Goal: Task Accomplishment & Management: Use online tool/utility

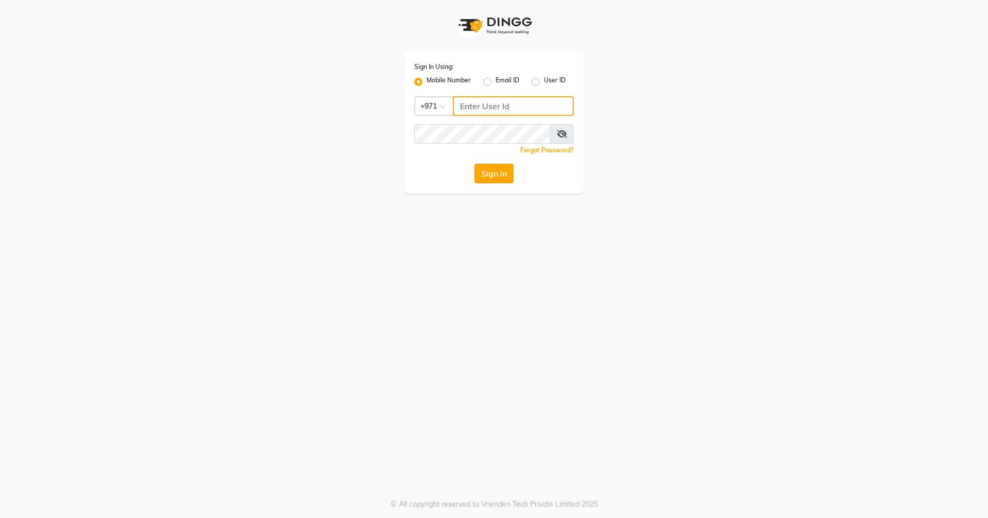
type input "523303322"
click at [483, 173] on button "Sign In" at bounding box center [493, 174] width 39 height 20
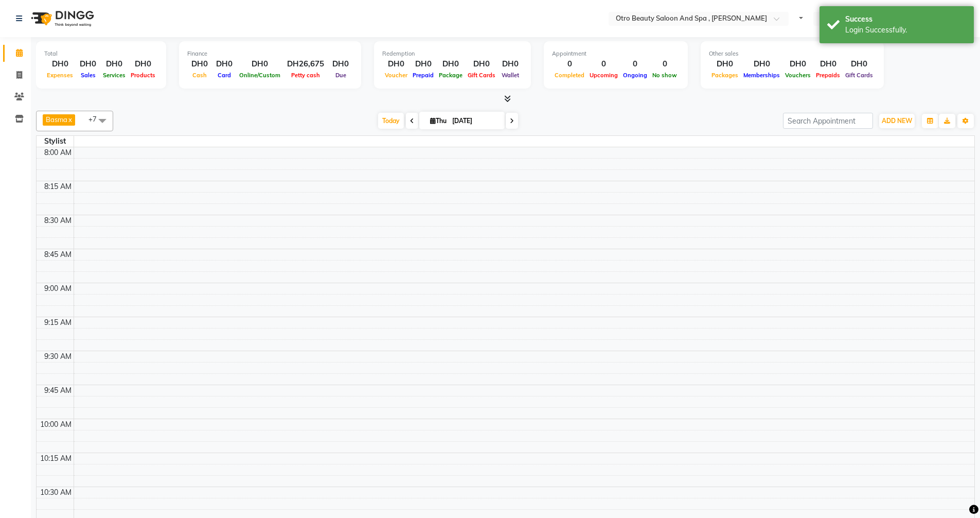
select select "en"
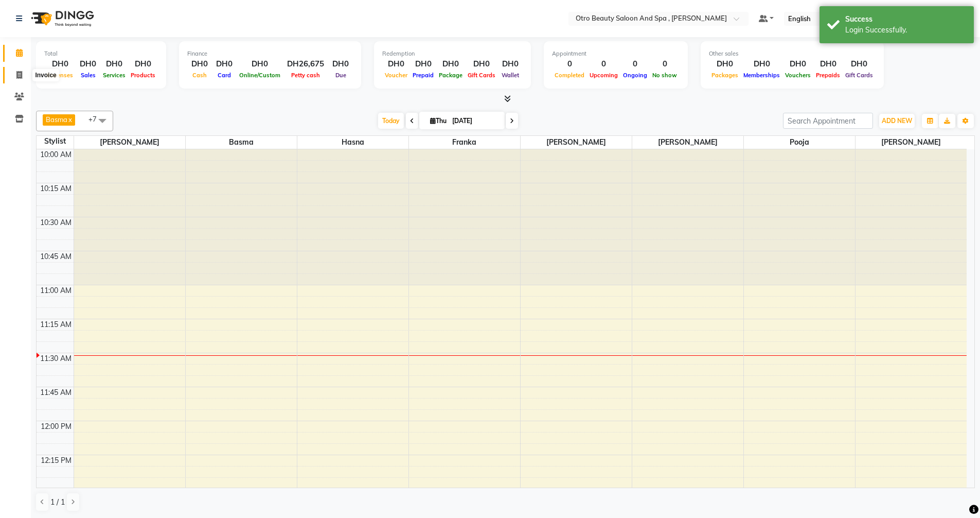
click at [20, 73] on icon at bounding box center [19, 75] width 6 height 8
select select "service"
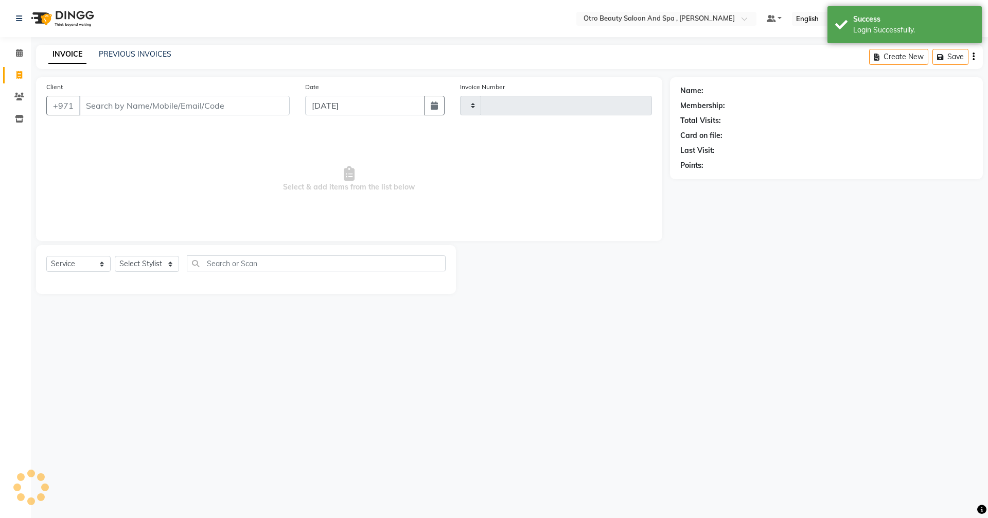
type input "0954"
select select "8622"
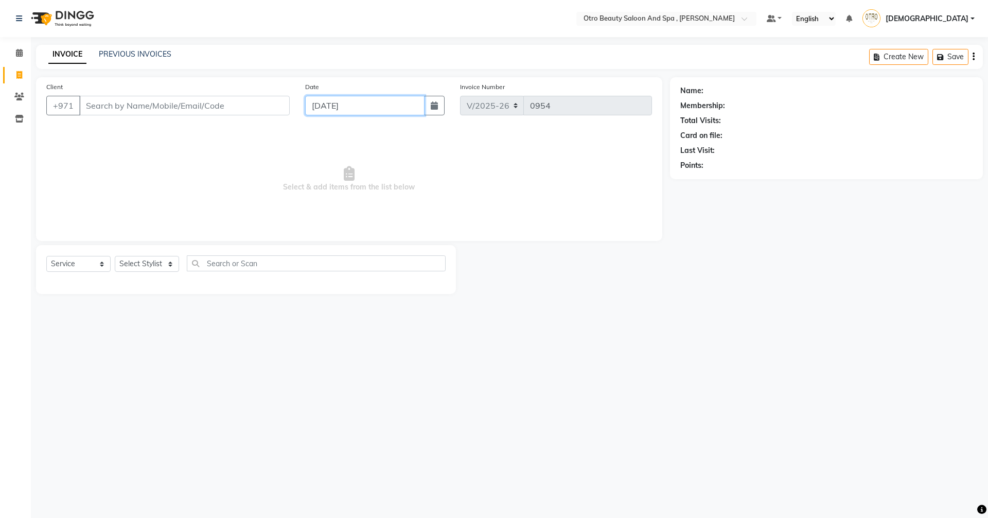
type input "`"
click at [434, 107] on icon "button" at bounding box center [434, 105] width 7 height 8
select select "9"
select select "2025"
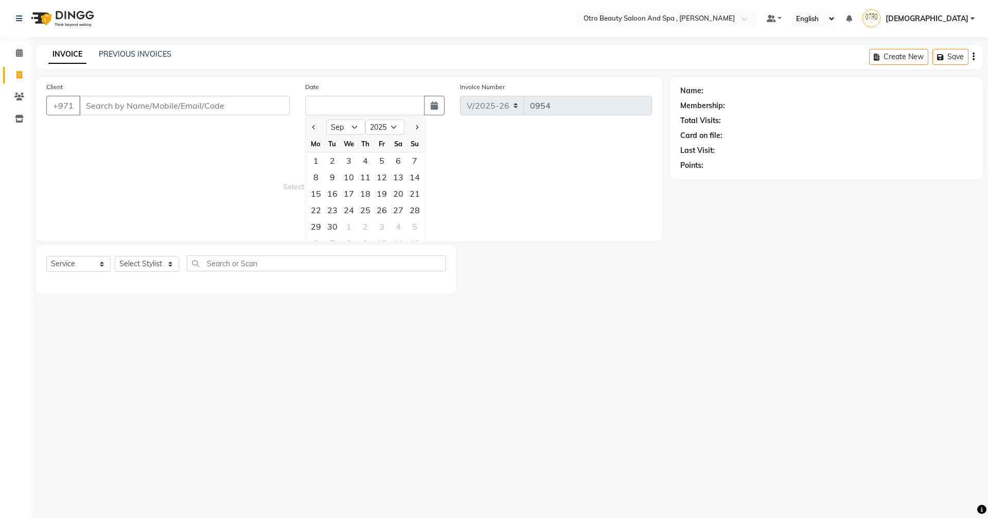
click at [274, 329] on div "Select Location × Otro Beauty Saloon And Spa , Al Yasmeen Default Panel My Pane…" at bounding box center [494, 259] width 988 height 518
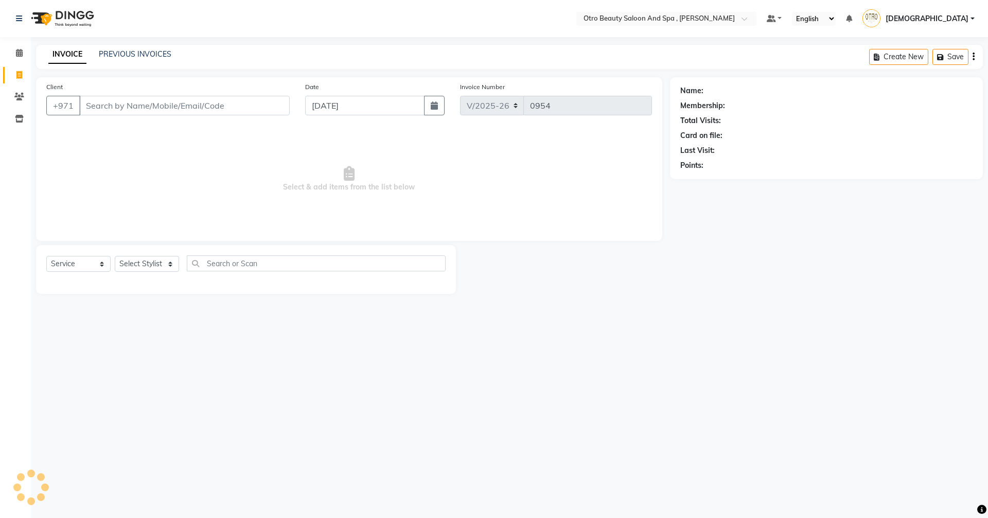
select select "8622"
select select "service"
type input "506858020"
click at [271, 104] on span "Add Client" at bounding box center [263, 105] width 41 height 10
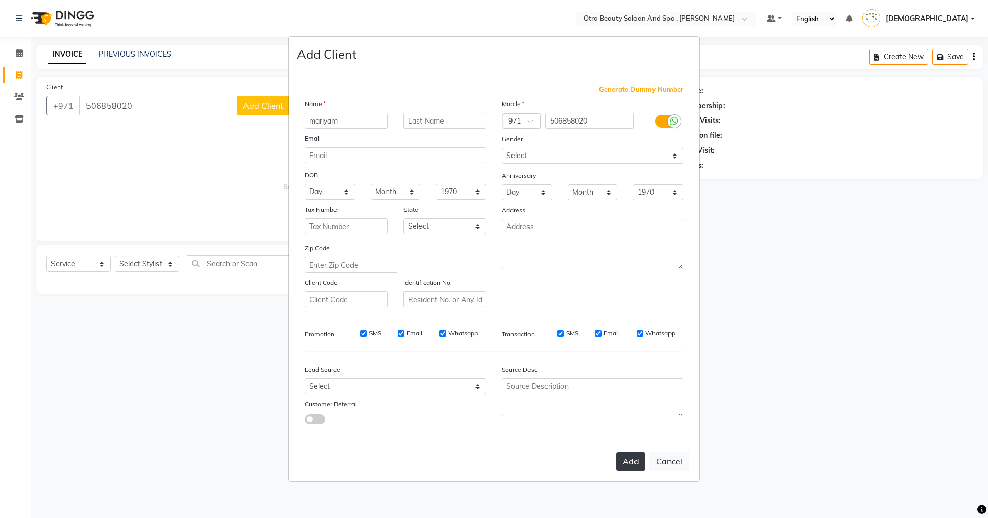
type input "mariyam"
click at [632, 459] on button "Add" at bounding box center [630, 461] width 29 height 19
type input "50*****20"
select select
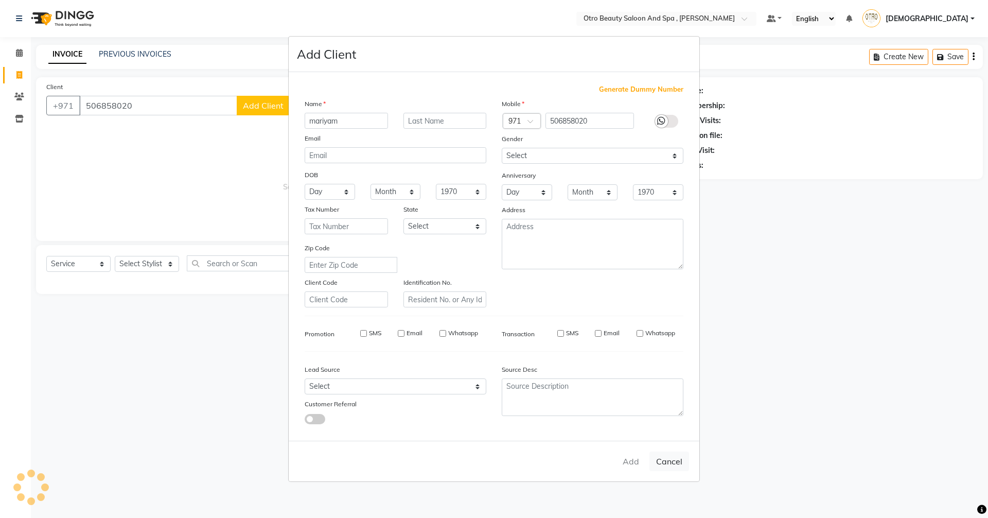
select select
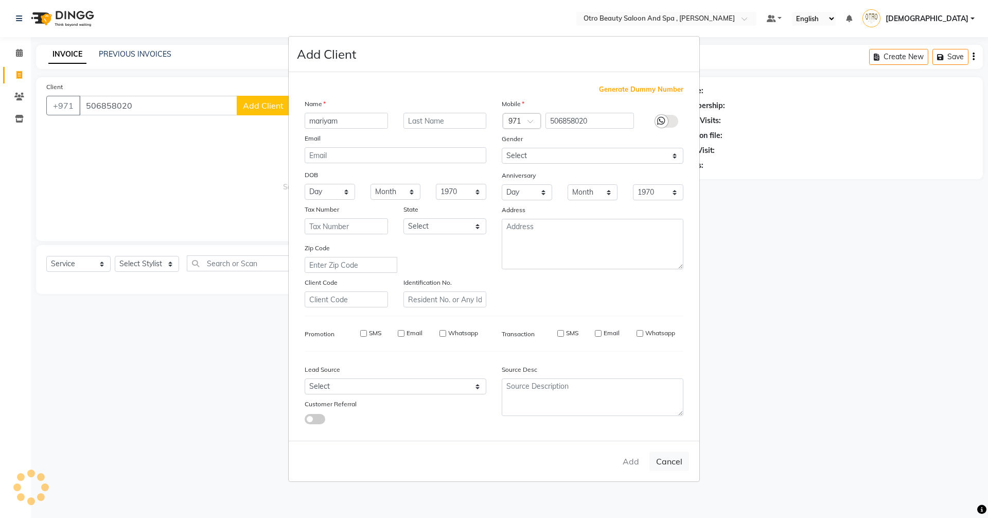
checkbox input "false"
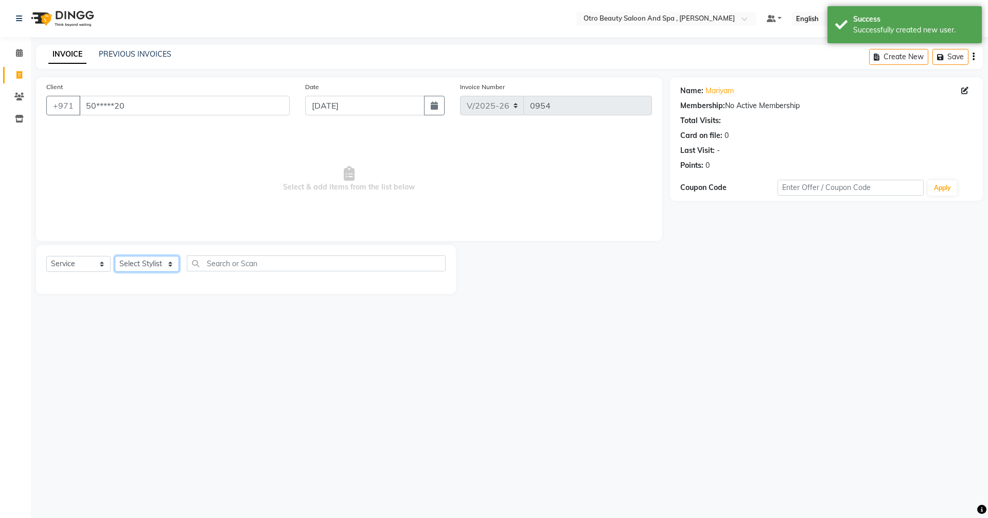
click at [170, 266] on select "Select Stylist [PERSON_NAME] [PERSON_NAME] Hera Karuna [PERSON_NAME] Mamita [PE…" at bounding box center [147, 264] width 64 height 16
select select "86568"
click at [115, 256] on select "Select Stylist [PERSON_NAME] [PERSON_NAME] Hera Karuna [PERSON_NAME] Mamita [PE…" at bounding box center [147, 264] width 64 height 16
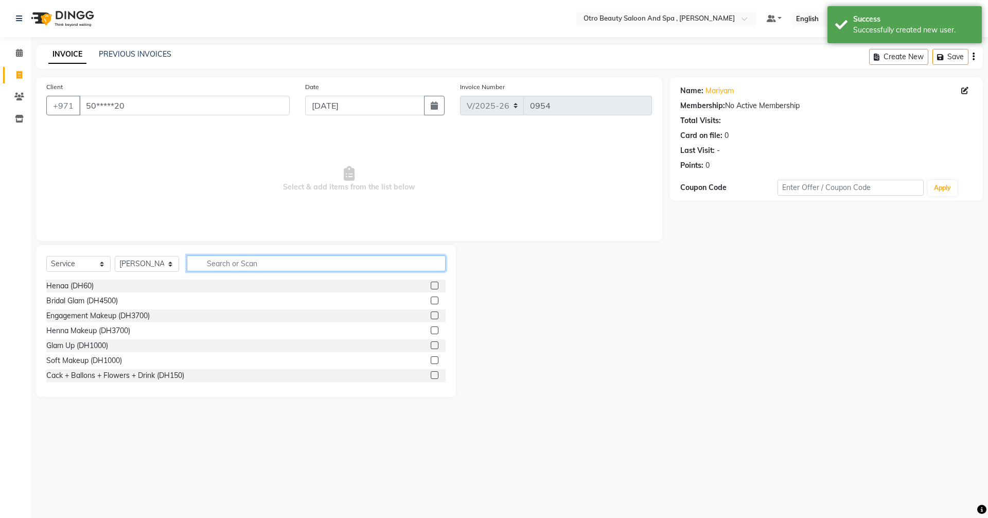
click at [222, 268] on input "text" at bounding box center [316, 263] width 259 height 16
type input "mani"
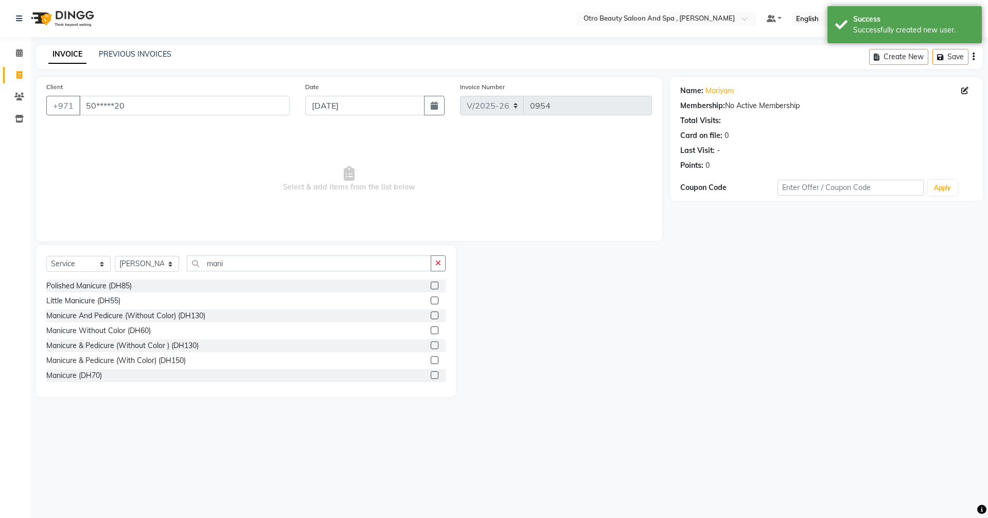
click at [431, 374] on label at bounding box center [435, 375] width 8 height 8
click at [431, 374] on input "checkbox" at bounding box center [434, 375] width 7 height 7
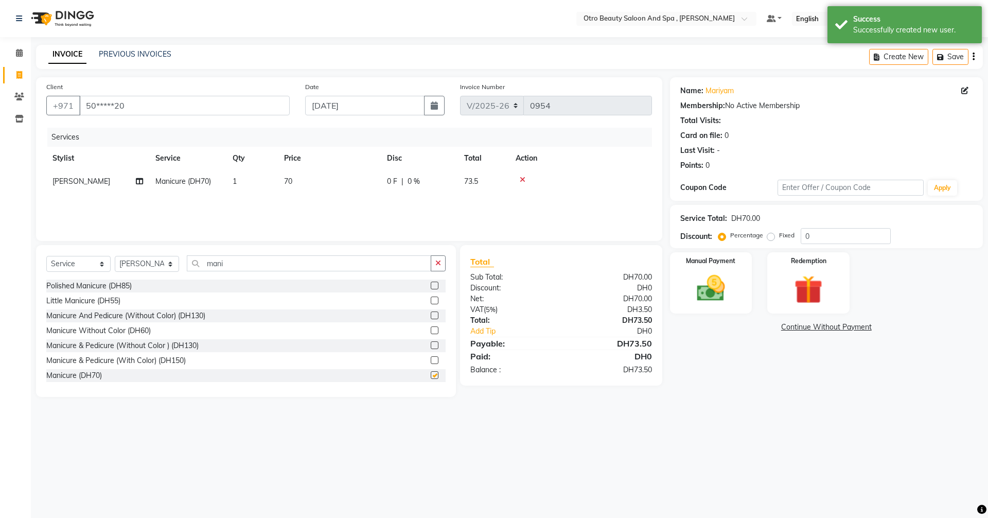
checkbox input "false"
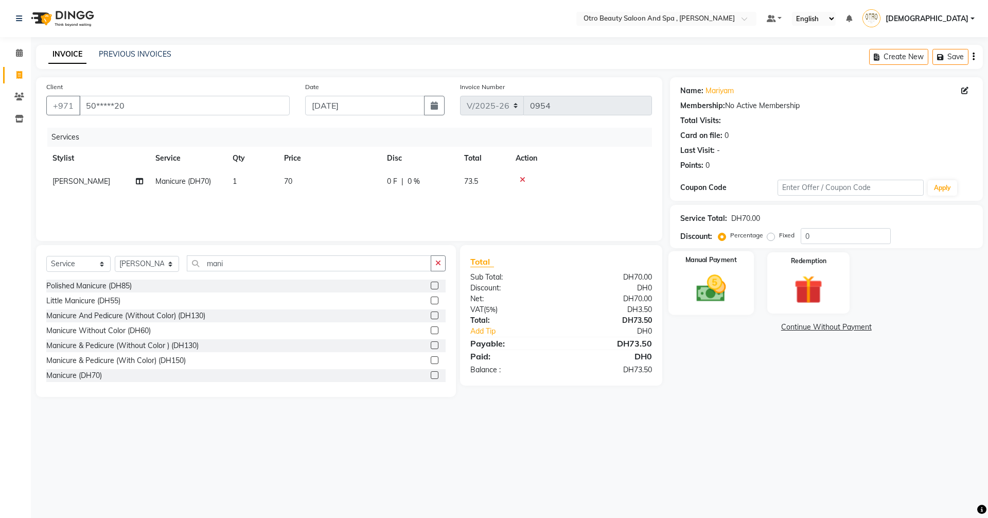
click at [722, 294] on img at bounding box center [711, 288] width 48 height 34
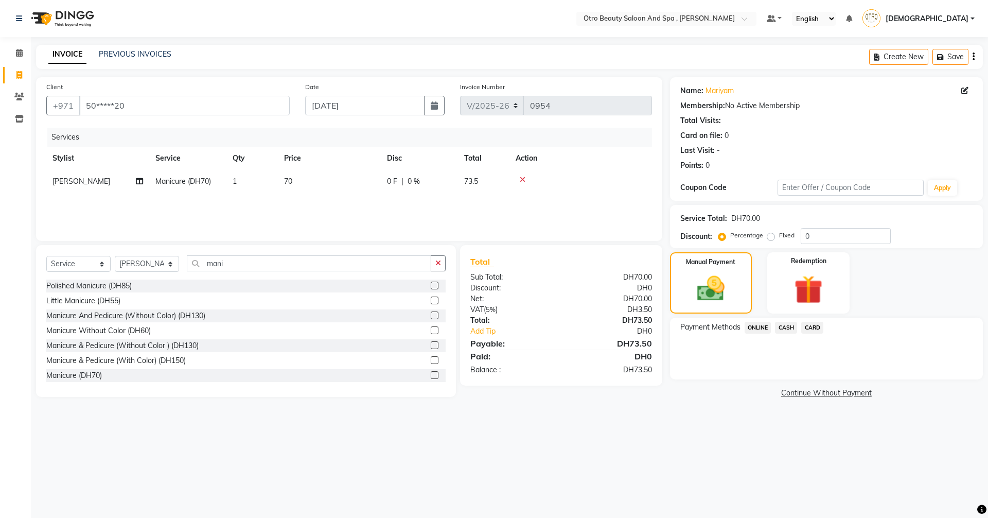
click at [788, 328] on span "CASH" at bounding box center [786, 328] width 22 height 12
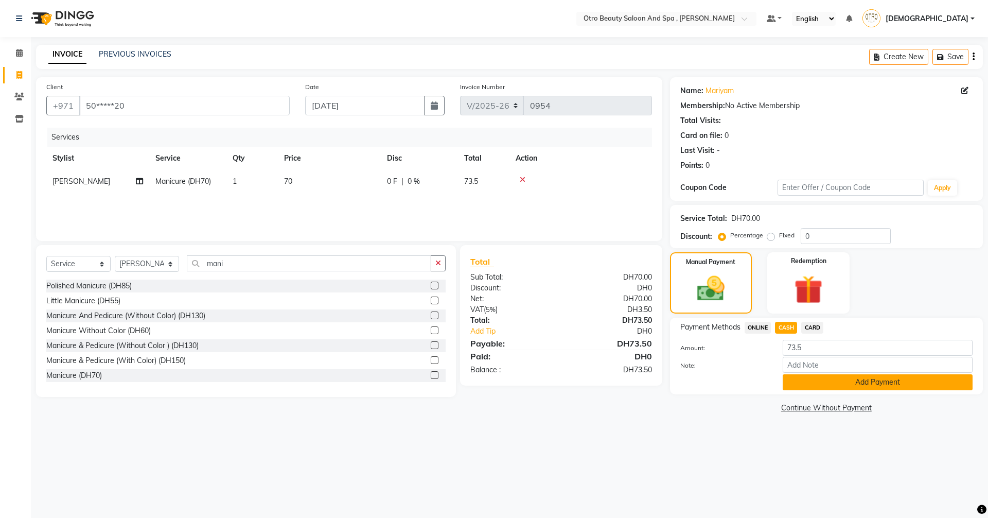
click at [832, 383] on button "Add Payment" at bounding box center [878, 382] width 190 height 16
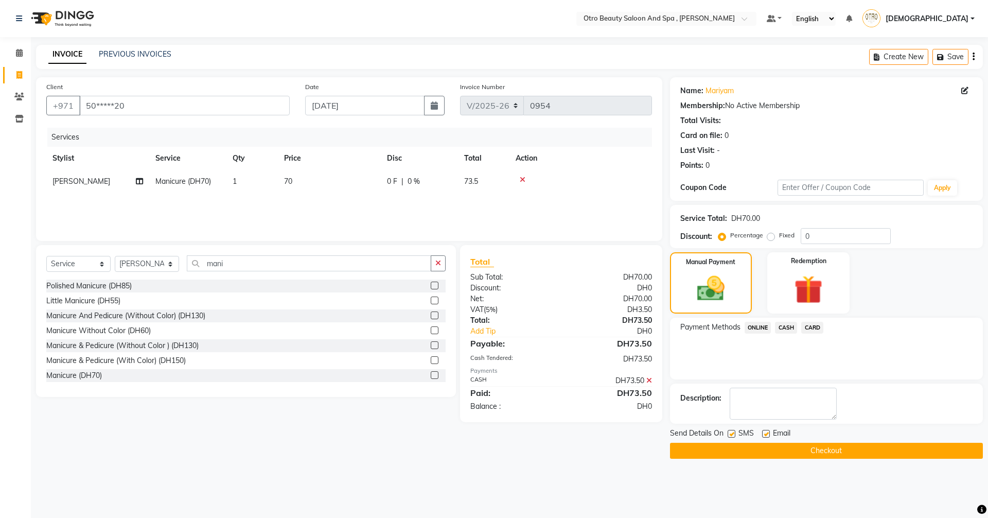
click at [826, 452] on button "Checkout" at bounding box center [826, 450] width 313 height 16
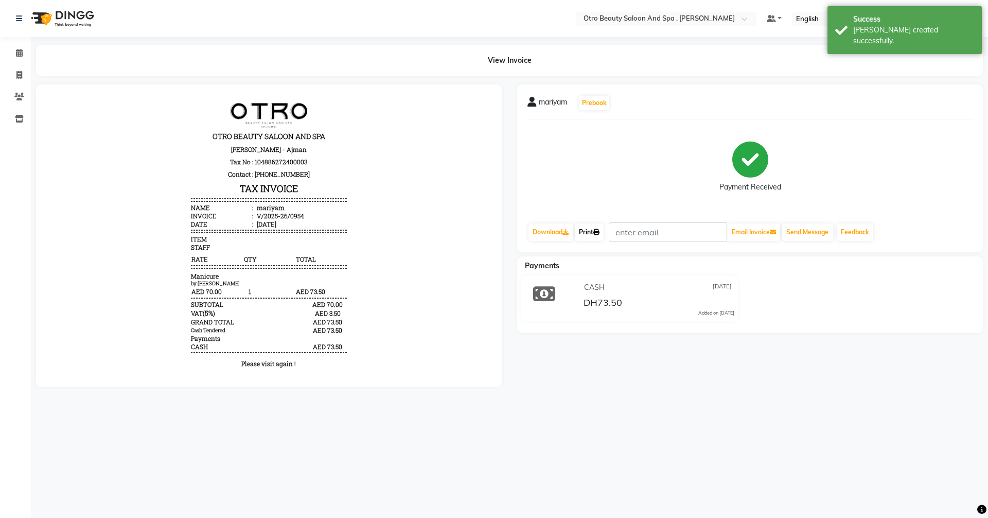
click at [588, 235] on link "Print" at bounding box center [589, 231] width 29 height 17
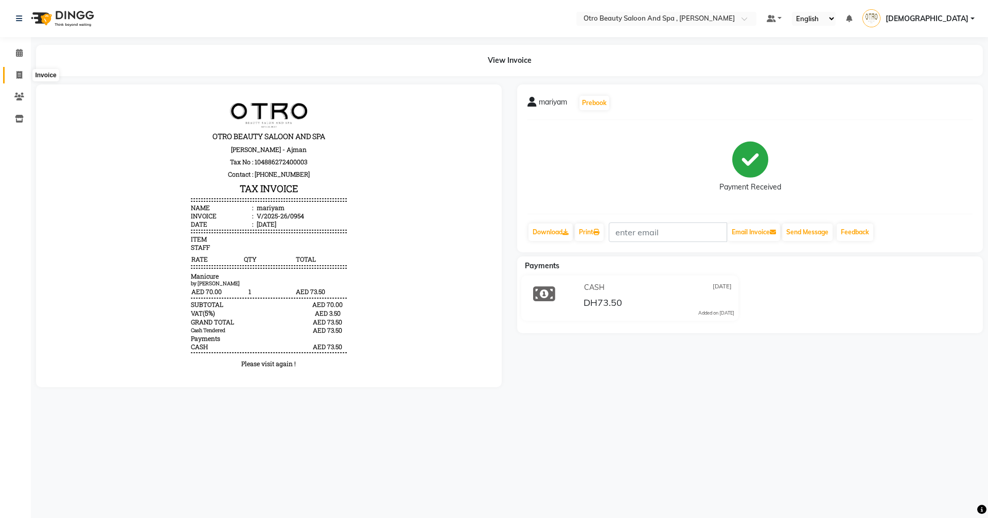
click at [20, 75] on icon at bounding box center [19, 75] width 6 height 8
select select "service"
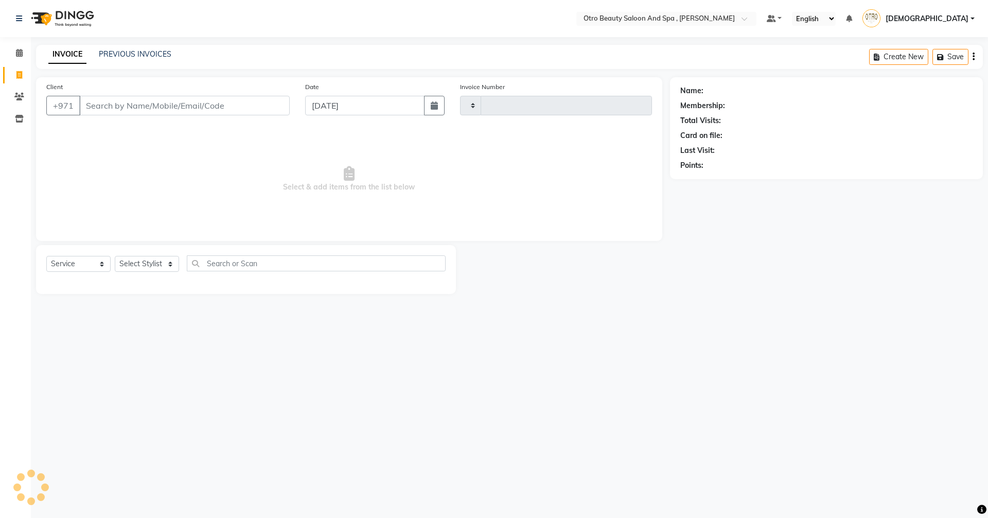
type input "0955"
select select "8622"
drag, startPoint x: 702, startPoint y: 327, endPoint x: 367, endPoint y: 462, distance: 361.5
click at [384, 485] on div "Select Location × Otro Beauty Saloon And Spa , Al Yasmeen Default Panel My Pane…" at bounding box center [494, 259] width 988 height 518
click at [148, 109] on input "Client" at bounding box center [184, 106] width 210 height 20
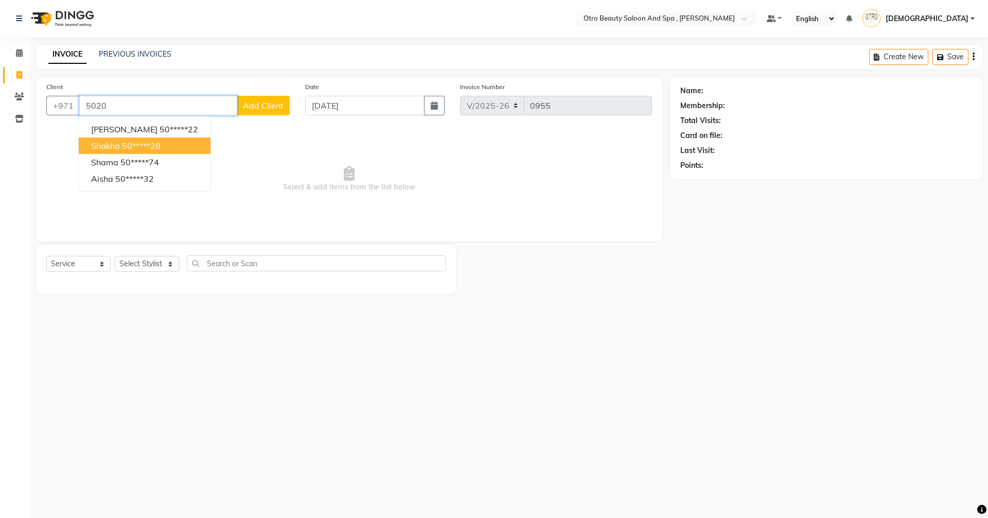
click at [137, 147] on ngb-highlight "50*****28" at bounding box center [141, 145] width 39 height 10
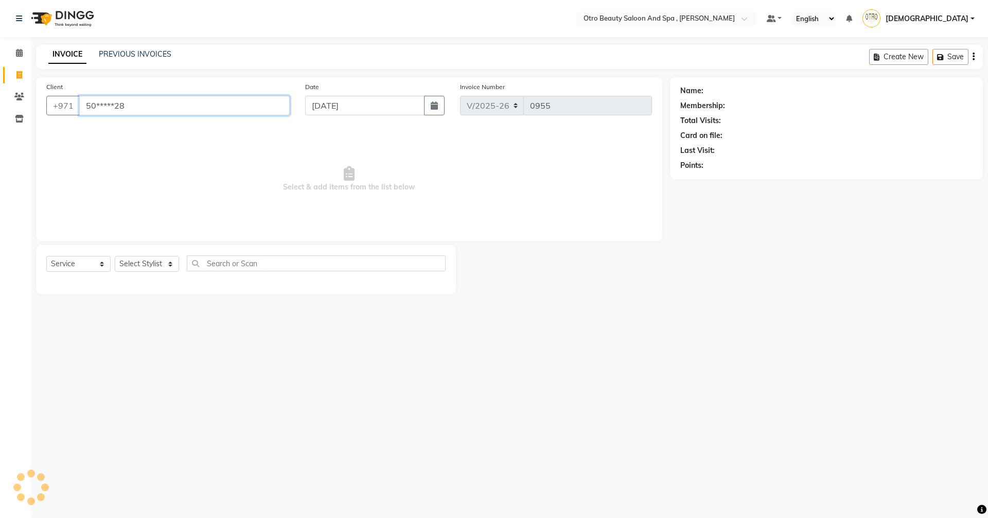
type input "50*****28"
click at [172, 266] on select "Select Stylist [PERSON_NAME] [PERSON_NAME] Hera Karuna [PERSON_NAME] Mamita [PE…" at bounding box center [147, 264] width 64 height 16
select select "86184"
click at [115, 256] on select "Select Stylist [PERSON_NAME] [PERSON_NAME] Hera Karuna [PERSON_NAME] Mamita [PE…" at bounding box center [147, 264] width 64 height 16
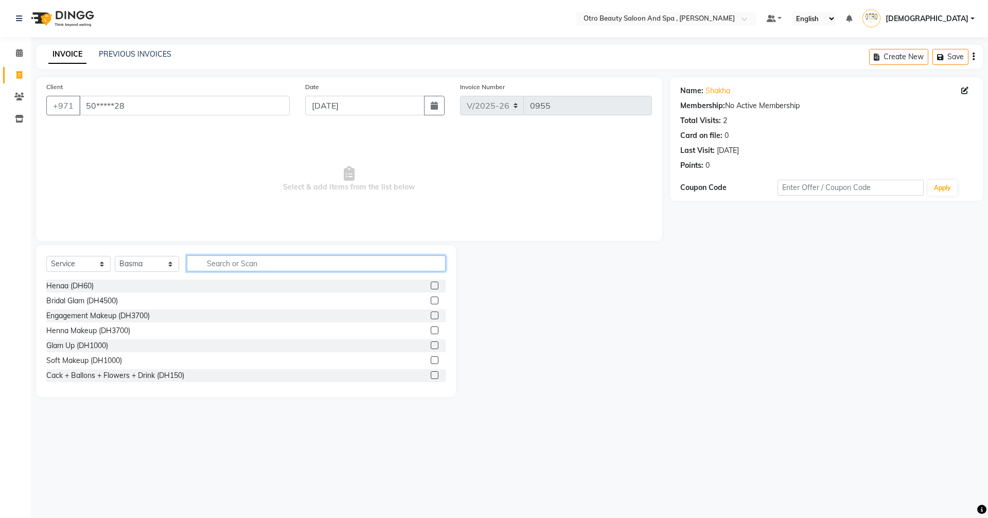
click at [217, 256] on input "text" at bounding box center [316, 263] width 259 height 16
type input "mani"
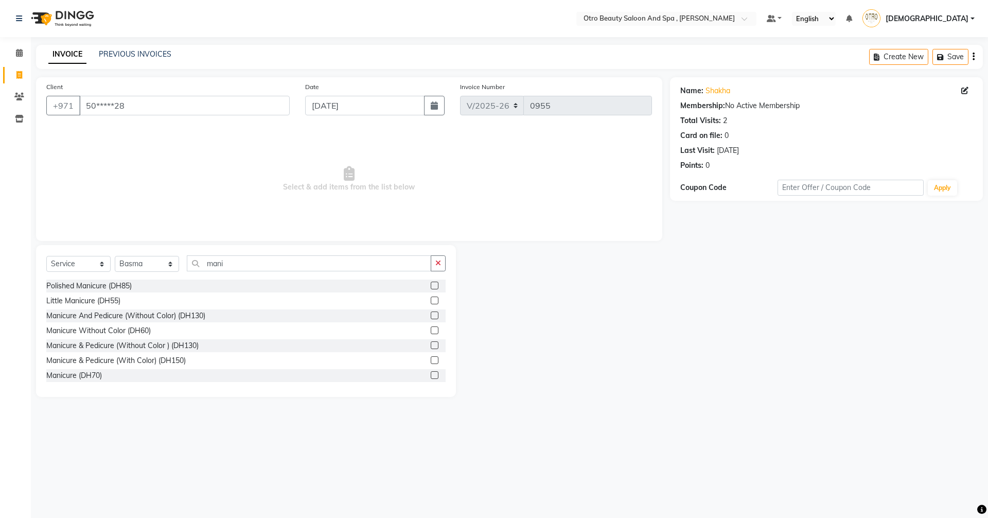
click at [431, 347] on label at bounding box center [435, 345] width 8 height 8
click at [431, 347] on input "checkbox" at bounding box center [434, 345] width 7 height 7
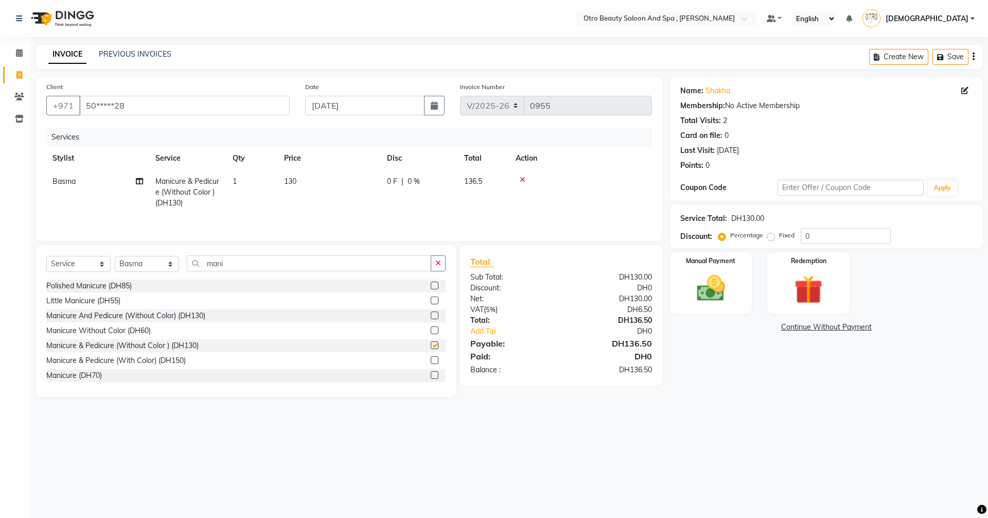
checkbox input "false"
click at [138, 180] on icon at bounding box center [139, 180] width 7 height 7
select select "86184"
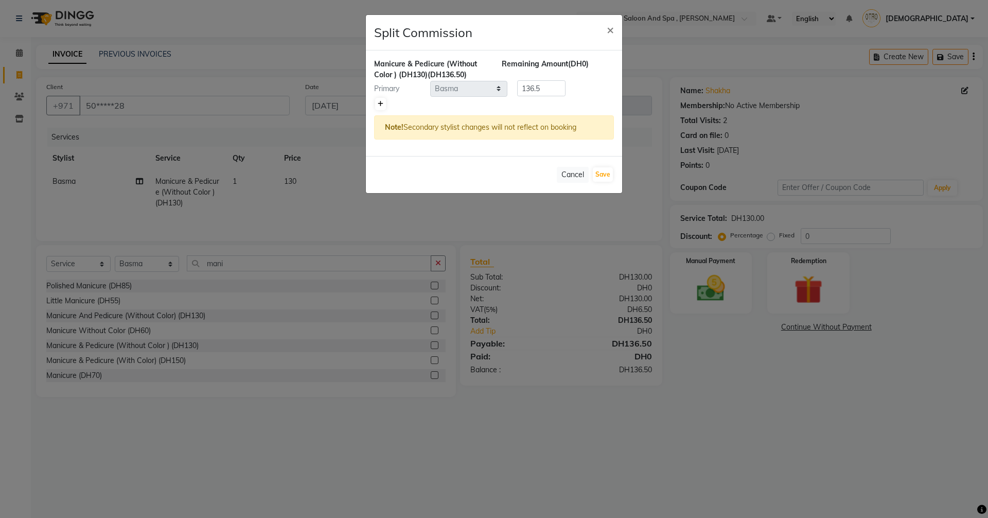
click at [381, 105] on icon at bounding box center [381, 104] width 6 height 6
type input "68.25"
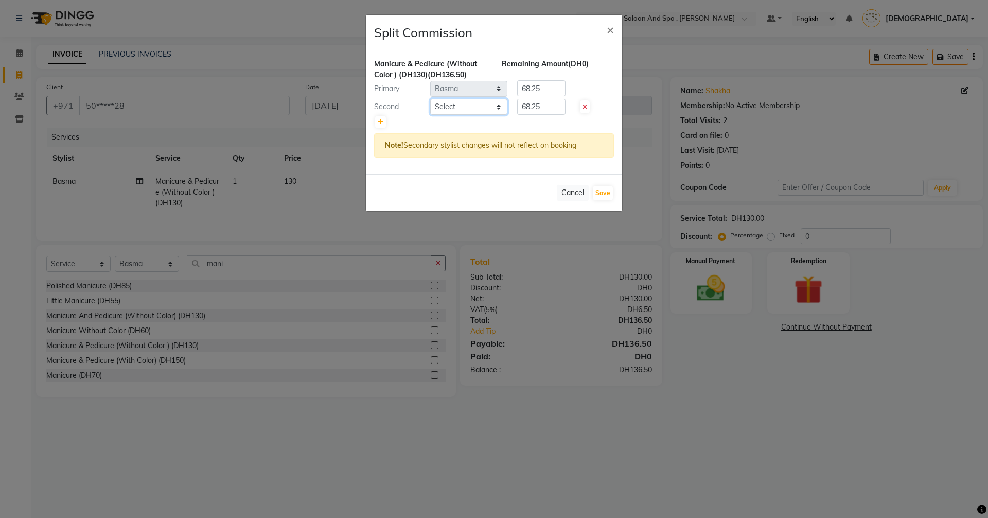
click at [496, 108] on select "Select [PERSON_NAME] [PERSON_NAME] Hera Karuna [PERSON_NAME] Mamita [PERSON_NAM…" at bounding box center [468, 107] width 77 height 16
select select "86535"
click at [430, 99] on select "Select [PERSON_NAME] [PERSON_NAME] Hera Karuna [PERSON_NAME] Mamita [PERSON_NAM…" at bounding box center [468, 107] width 77 height 16
click at [597, 192] on button "Save" at bounding box center [603, 193] width 20 height 14
select select "Select"
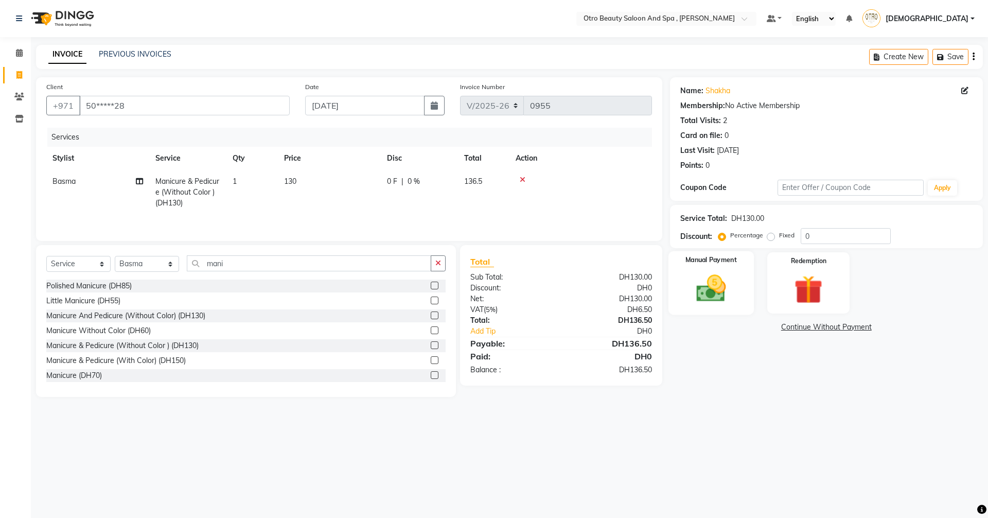
click at [710, 289] on img at bounding box center [711, 288] width 48 height 34
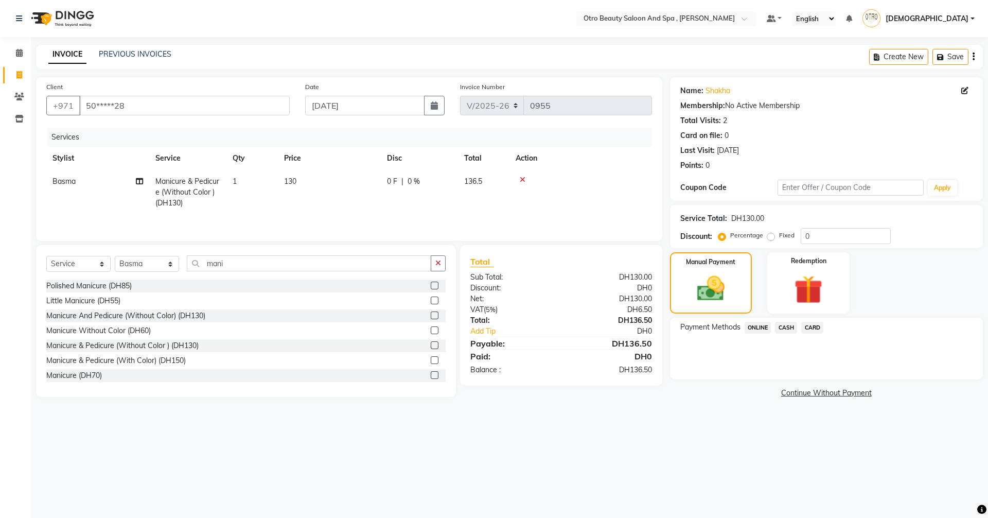
click at [814, 329] on span "CARD" at bounding box center [812, 328] width 22 height 12
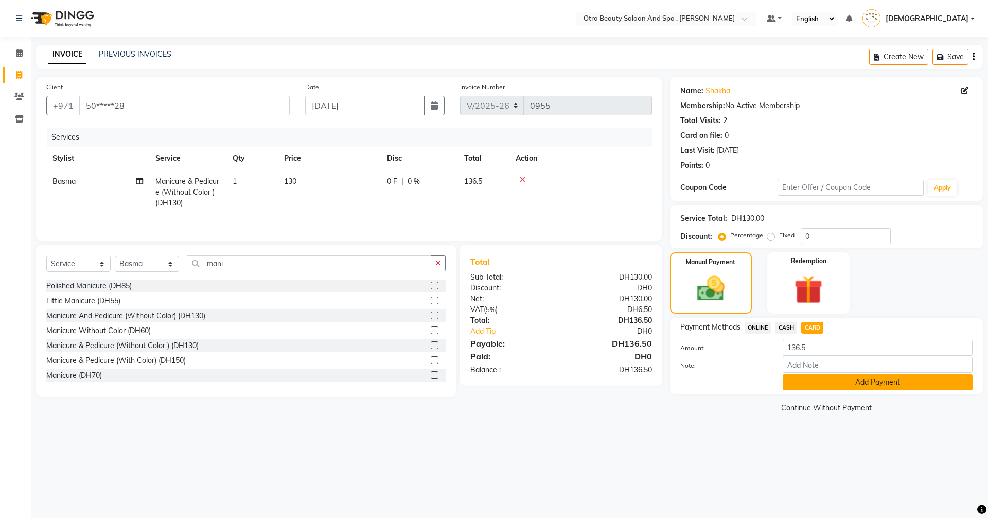
click at [823, 384] on button "Add Payment" at bounding box center [878, 382] width 190 height 16
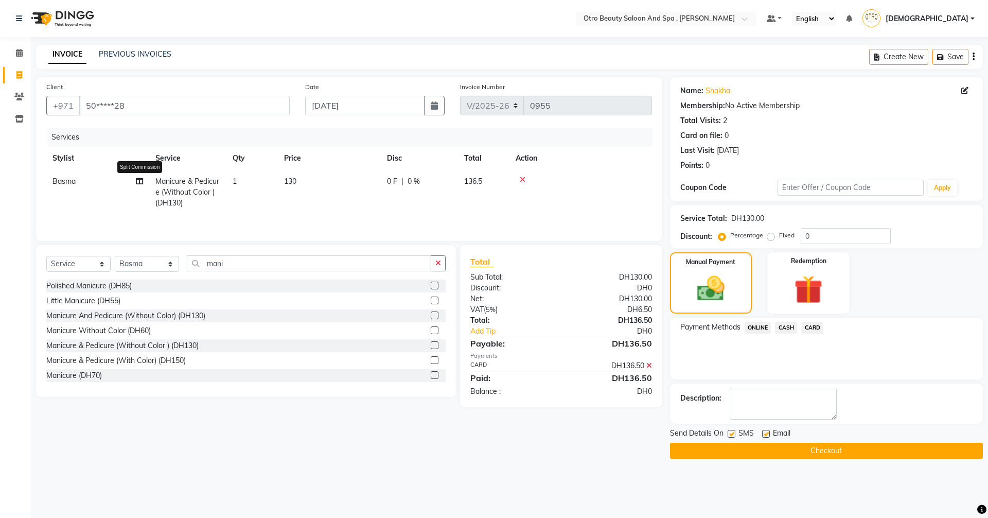
click at [140, 184] on icon at bounding box center [139, 180] width 7 height 7
select select "86184"
select select "86535"
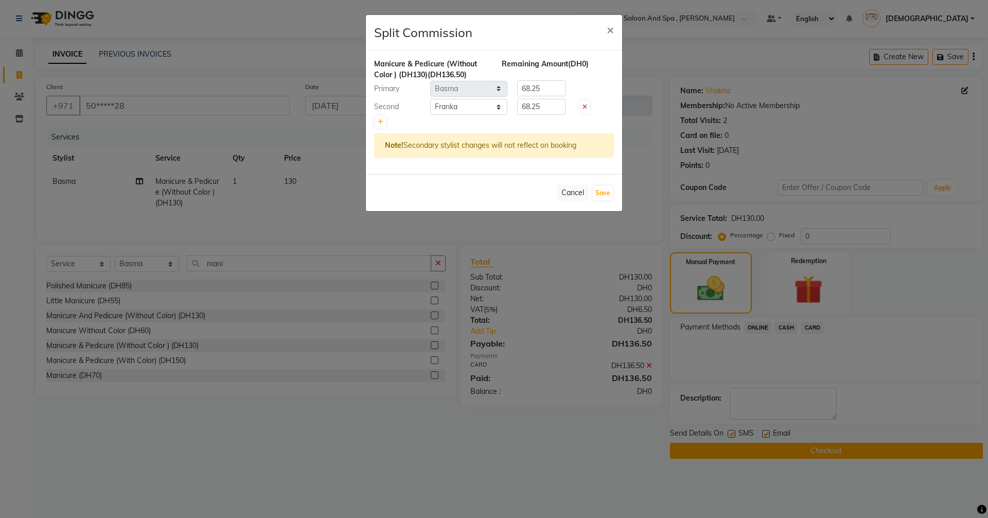
click at [248, 476] on ngb-modal-window "Split Commission × Manicure & Pedicure (Without Color ) (DH130) (DH136.50) Rema…" at bounding box center [494, 259] width 988 height 518
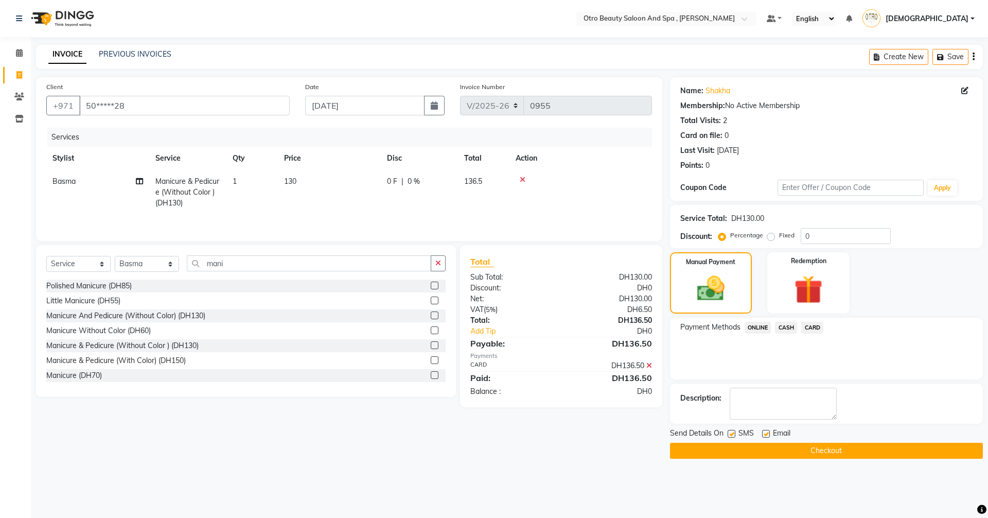
click at [819, 449] on button "Checkout" at bounding box center [826, 450] width 313 height 16
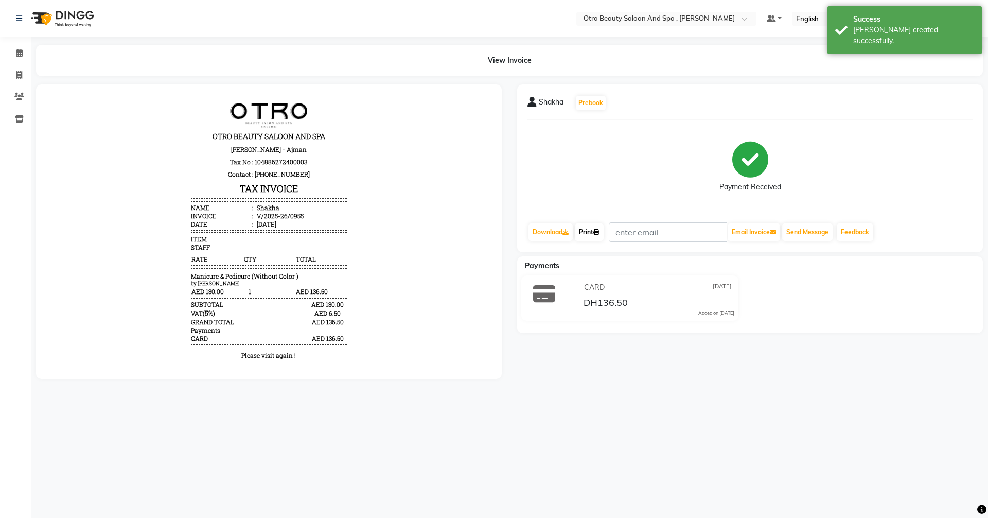
click at [585, 234] on link "Print" at bounding box center [589, 231] width 29 height 17
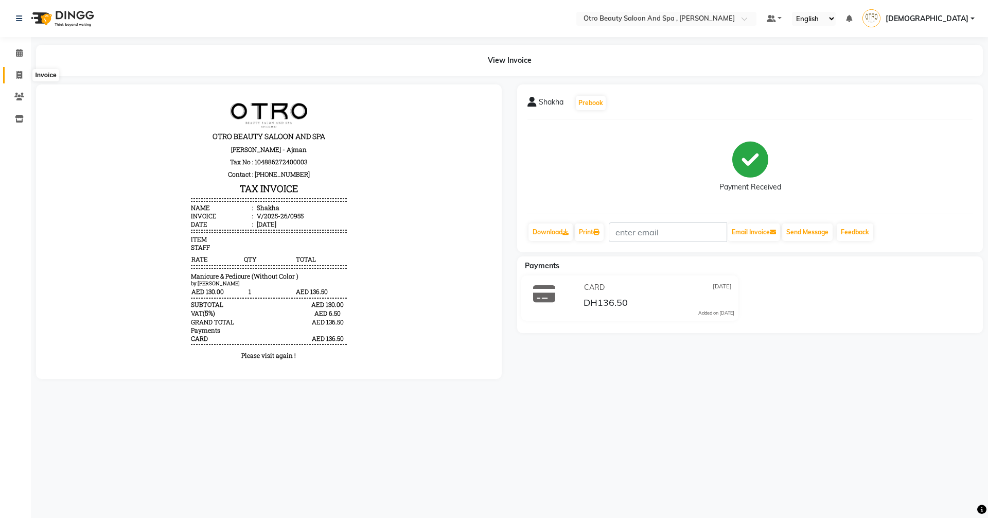
click at [21, 76] on icon at bounding box center [19, 75] width 6 height 8
select select "8622"
select select "service"
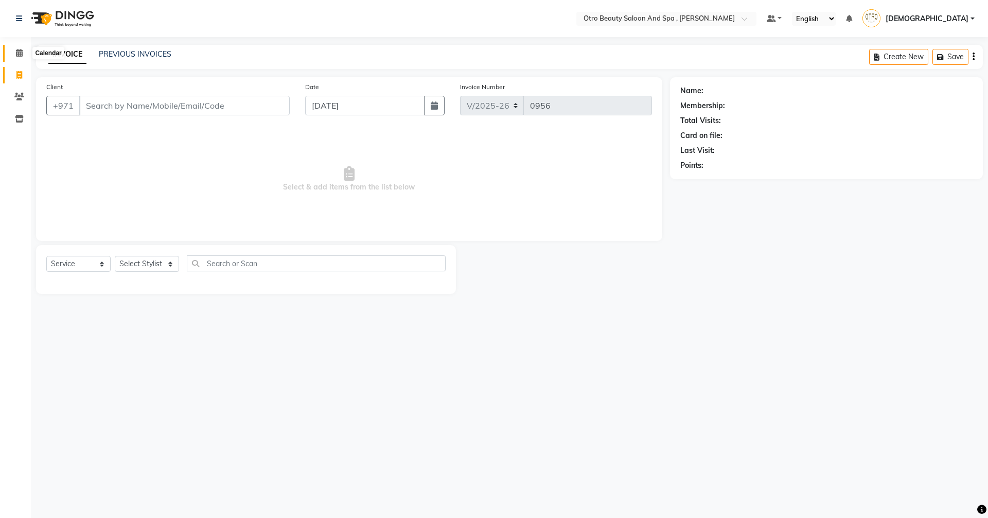
click at [18, 54] on icon at bounding box center [19, 53] width 7 height 8
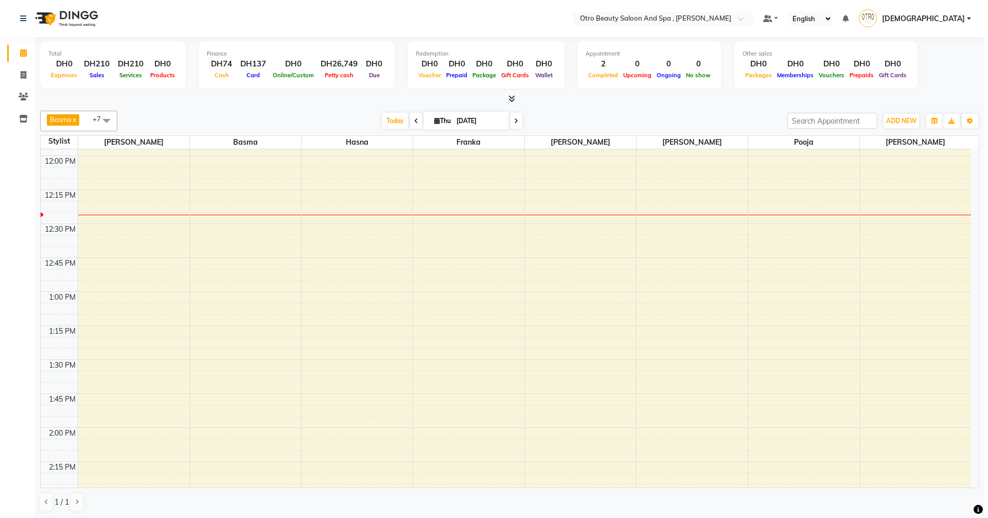
scroll to position [309, 0]
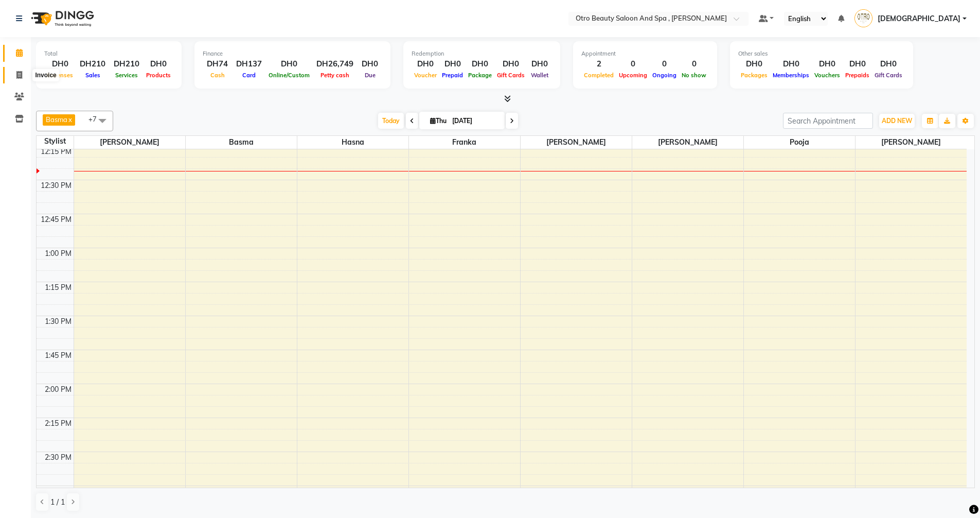
click at [17, 73] on icon at bounding box center [19, 75] width 6 height 8
select select "service"
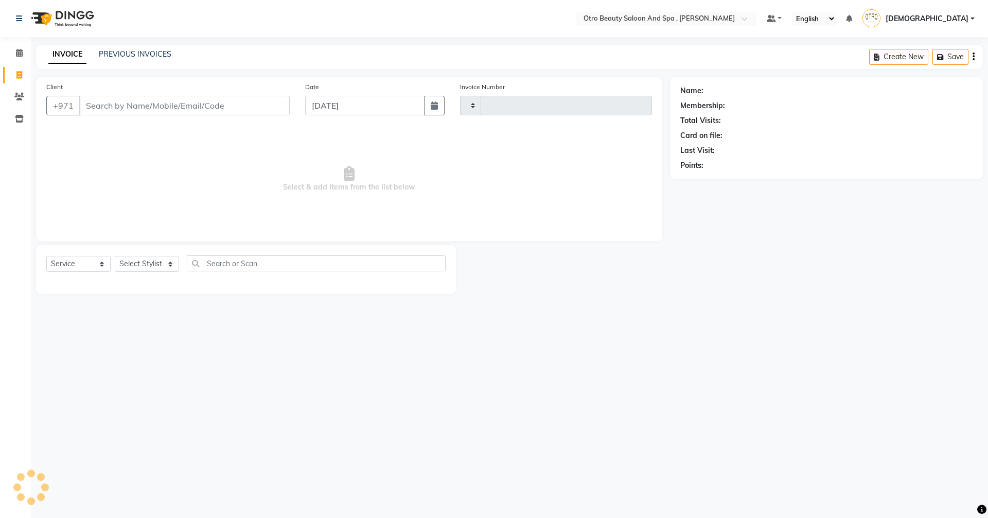
type input "0956"
select select "8622"
type input "503834811"
click at [262, 107] on span "Add Client" at bounding box center [263, 105] width 41 height 10
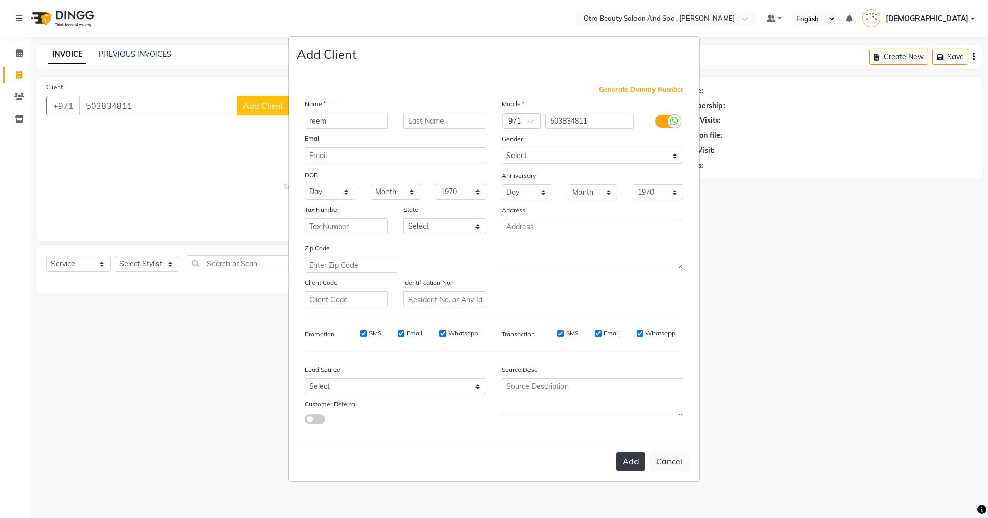
type input "reem"
click at [626, 459] on button "Add" at bounding box center [630, 461] width 29 height 19
type input "50*****11"
select select
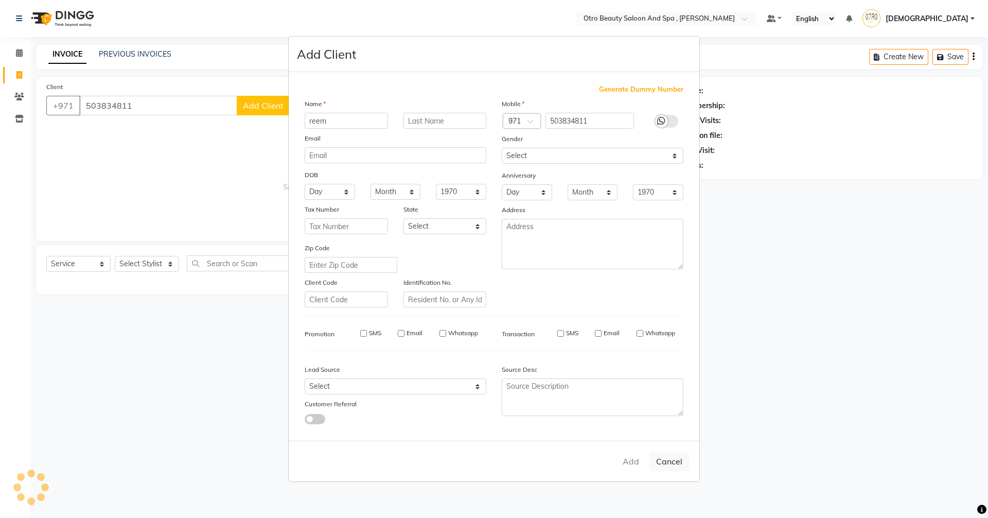
select select
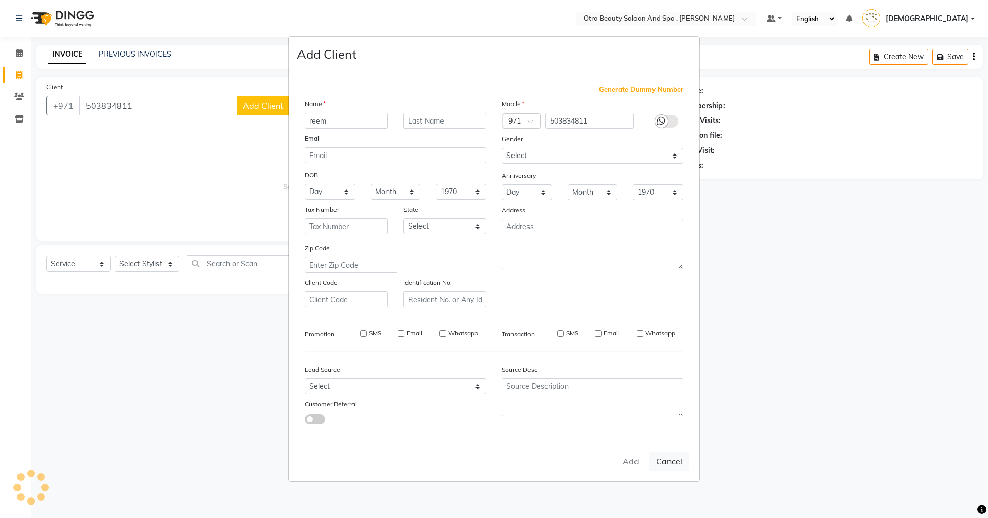
checkbox input "false"
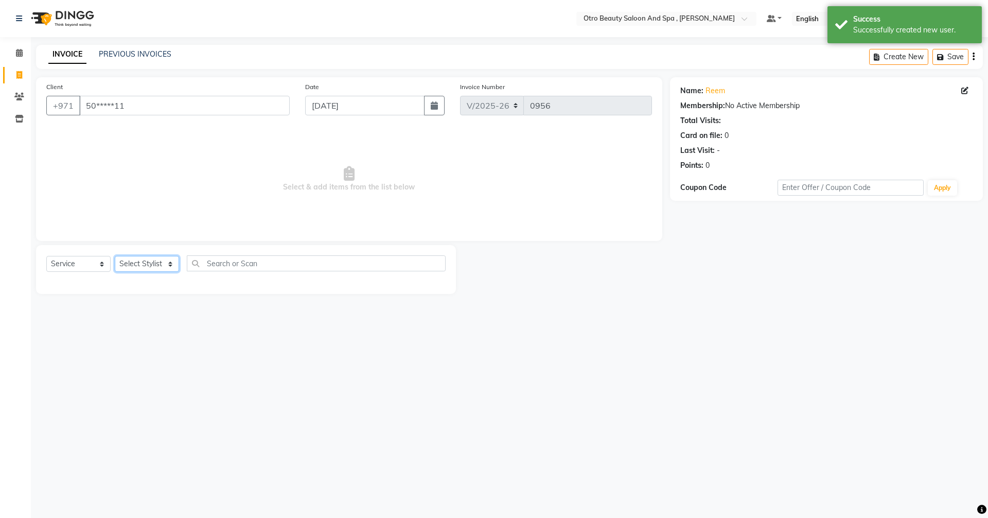
click at [169, 263] on select "Select Stylist [PERSON_NAME] [PERSON_NAME] Hera Karuna [PERSON_NAME] Mamita [PE…" at bounding box center [147, 264] width 64 height 16
select select "86597"
click at [115, 256] on select "Select Stylist [PERSON_NAME] [PERSON_NAME] Hera Karuna [PERSON_NAME] Mamita [PE…" at bounding box center [147, 264] width 64 height 16
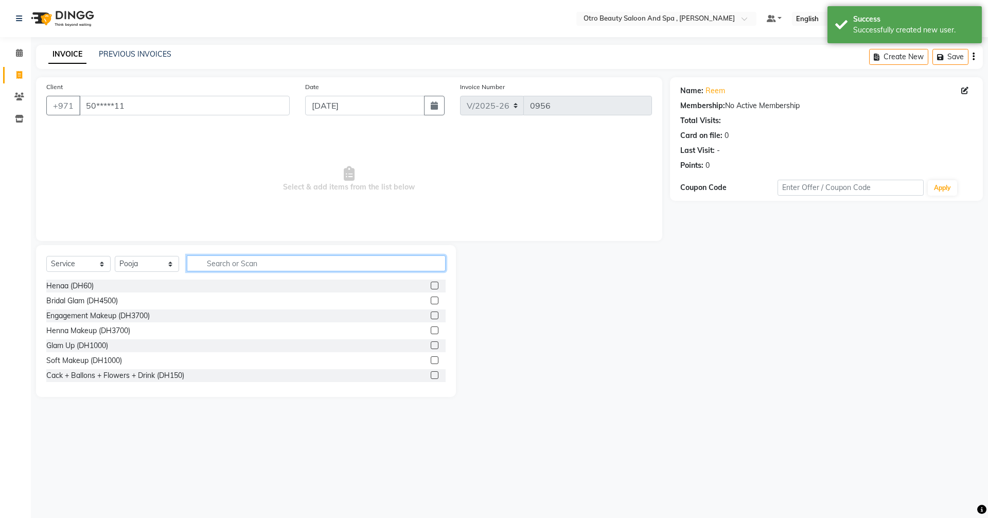
click at [232, 261] on input "text" at bounding box center [316, 263] width 259 height 16
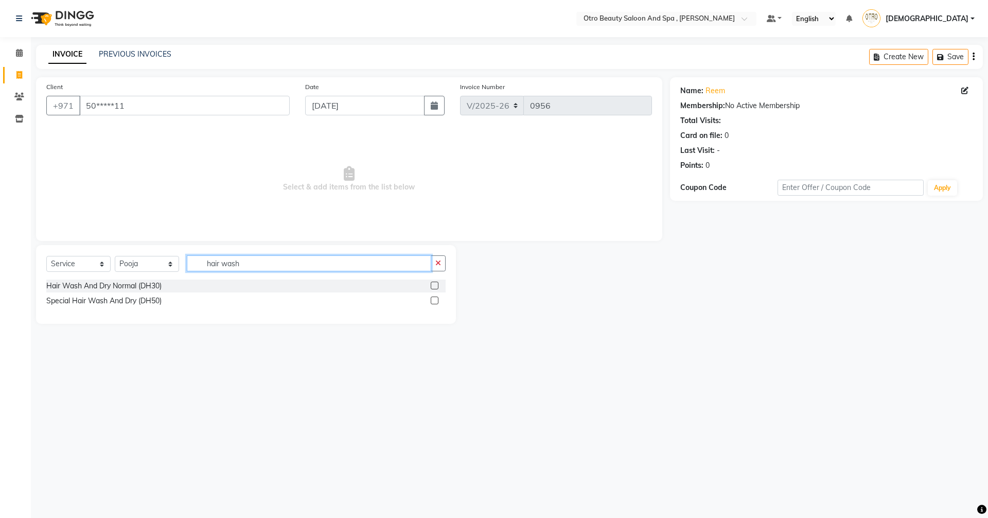
type input "hair wash"
click at [437, 288] on label at bounding box center [435, 285] width 8 height 8
click at [437, 288] on input "checkbox" at bounding box center [434, 285] width 7 height 7
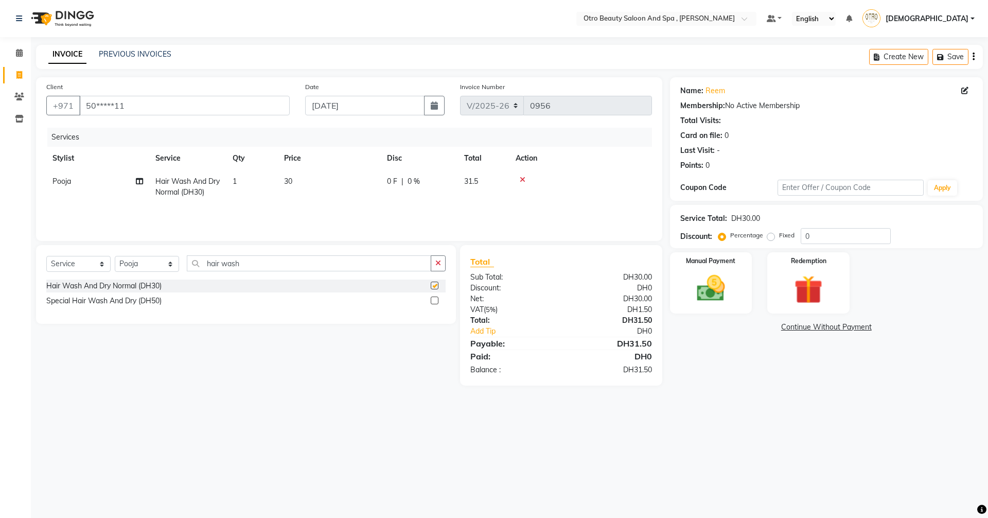
checkbox input "false"
click at [167, 263] on select "Select Stylist [PERSON_NAME] [PERSON_NAME] Hera Karuna [PERSON_NAME] Mamita [PE…" at bounding box center [147, 264] width 64 height 16
select select "86183"
click at [115, 256] on select "Select Stylist [PERSON_NAME] [PERSON_NAME] Hera Karuna [PERSON_NAME] Mamita [PE…" at bounding box center [147, 264] width 64 height 16
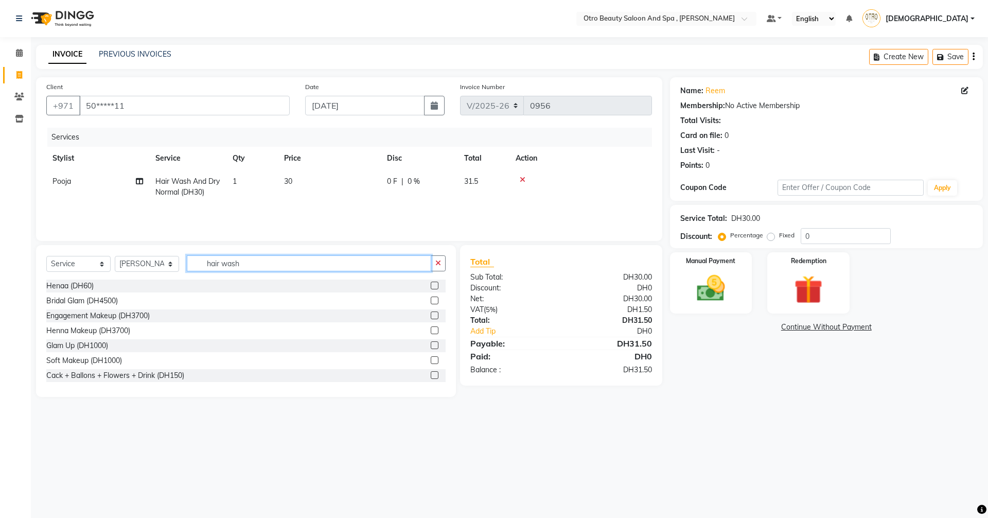
click at [219, 265] on input "hair wash" at bounding box center [309, 263] width 244 height 16
click at [246, 257] on input "hair wash" at bounding box center [309, 263] width 244 height 16
type input "h"
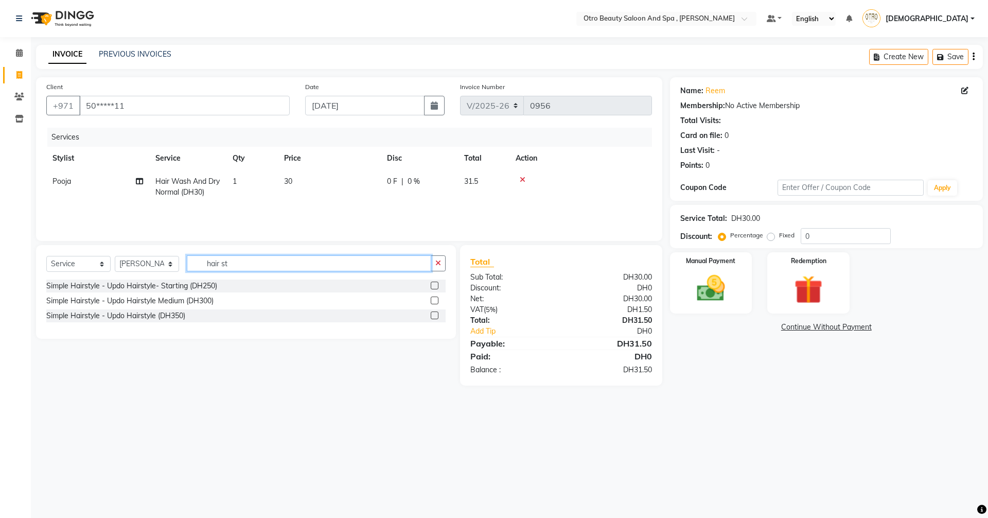
type input "hair st"
click at [433, 299] on label at bounding box center [435, 300] width 8 height 8
click at [433, 299] on input "checkbox" at bounding box center [434, 300] width 7 height 7
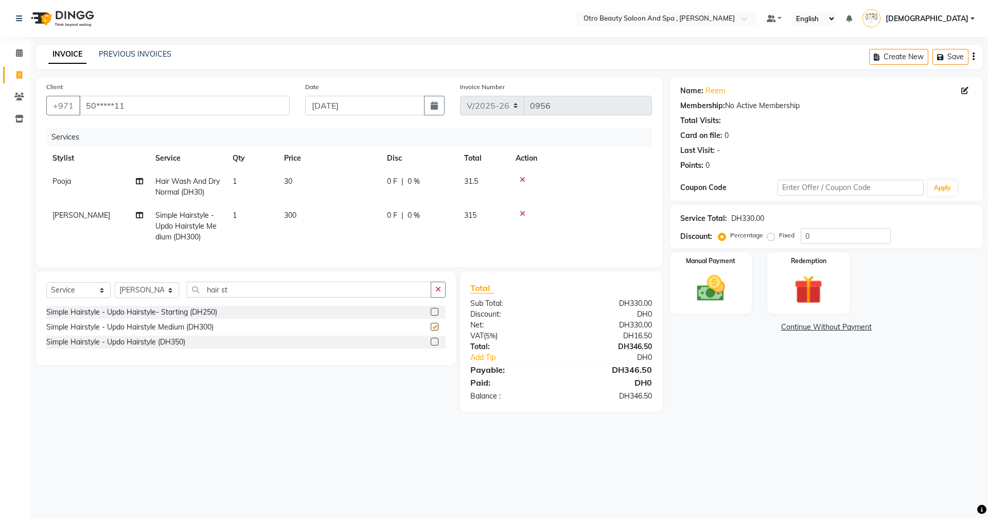
checkbox input "false"
click at [245, 297] on input "hair st" at bounding box center [309, 289] width 244 height 16
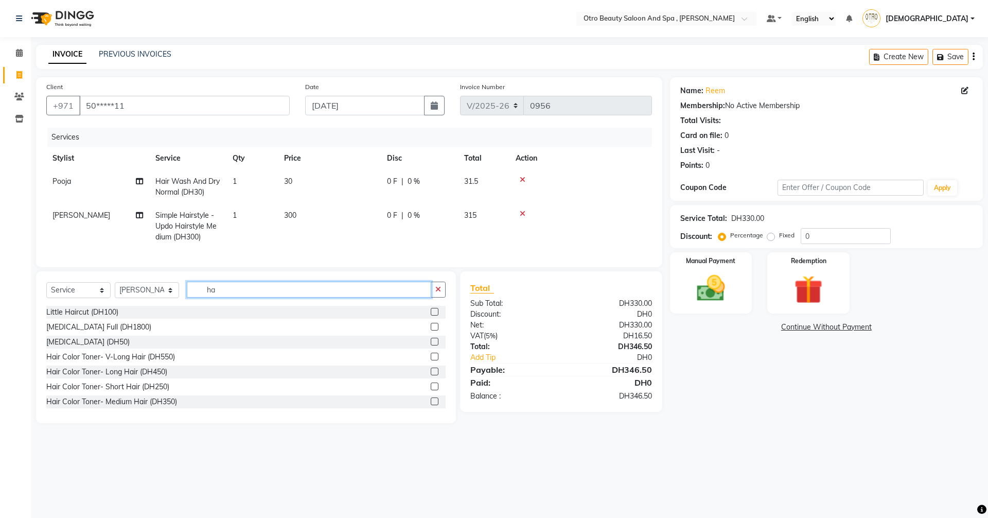
type input "h"
type input "pro"
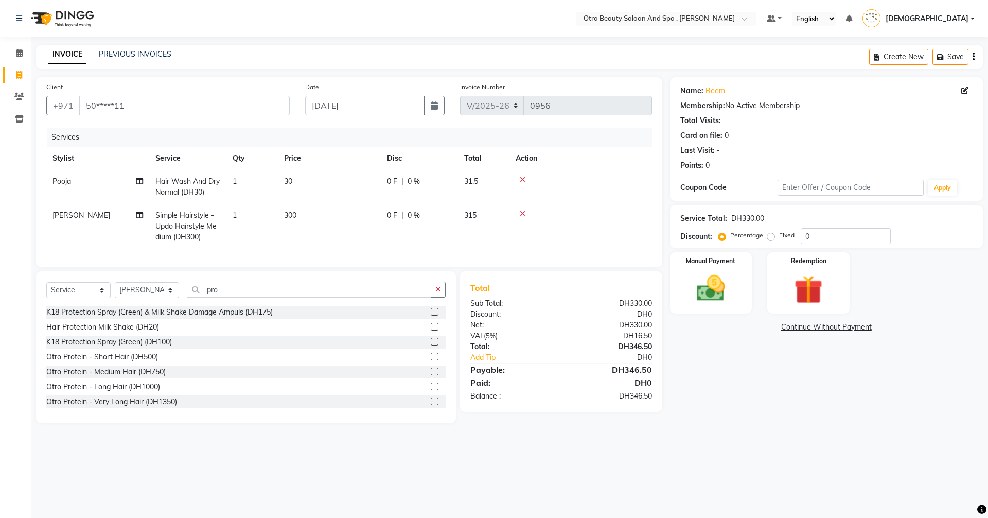
click at [431, 330] on label at bounding box center [435, 327] width 8 height 8
click at [431, 330] on input "checkbox" at bounding box center [434, 327] width 7 height 7
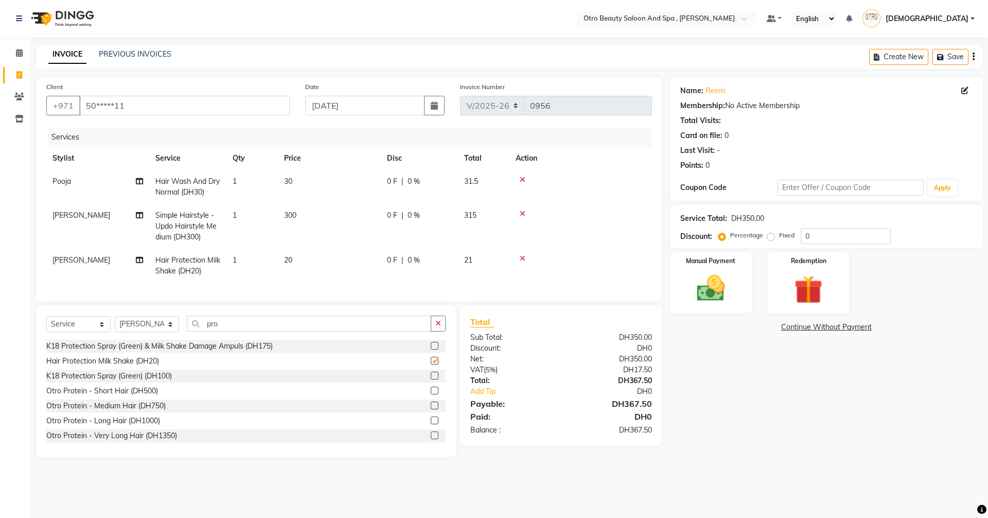
checkbox input "false"
click at [727, 277] on img at bounding box center [711, 288] width 48 height 34
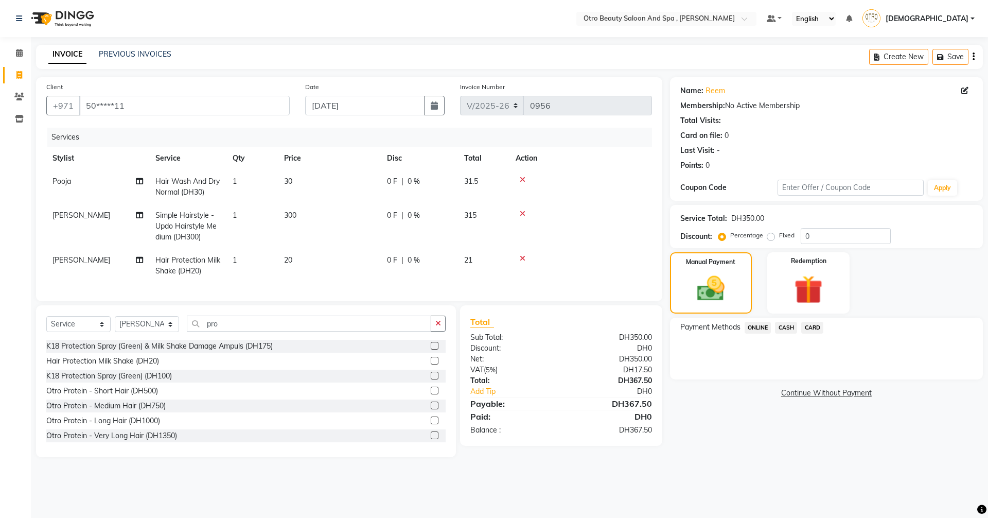
click at [809, 326] on span "CARD" at bounding box center [812, 328] width 22 height 12
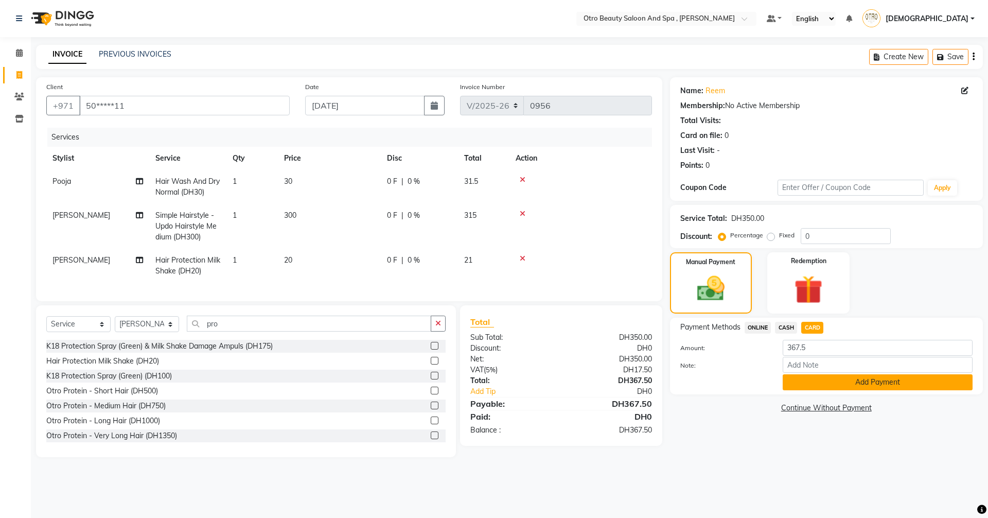
click at [845, 388] on button "Add Payment" at bounding box center [878, 382] width 190 height 16
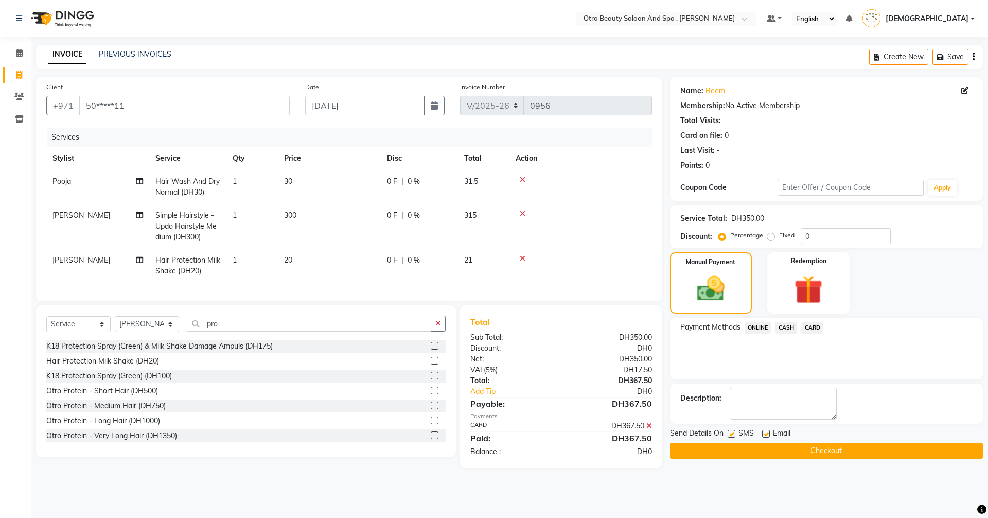
click at [852, 450] on button "Checkout" at bounding box center [826, 450] width 313 height 16
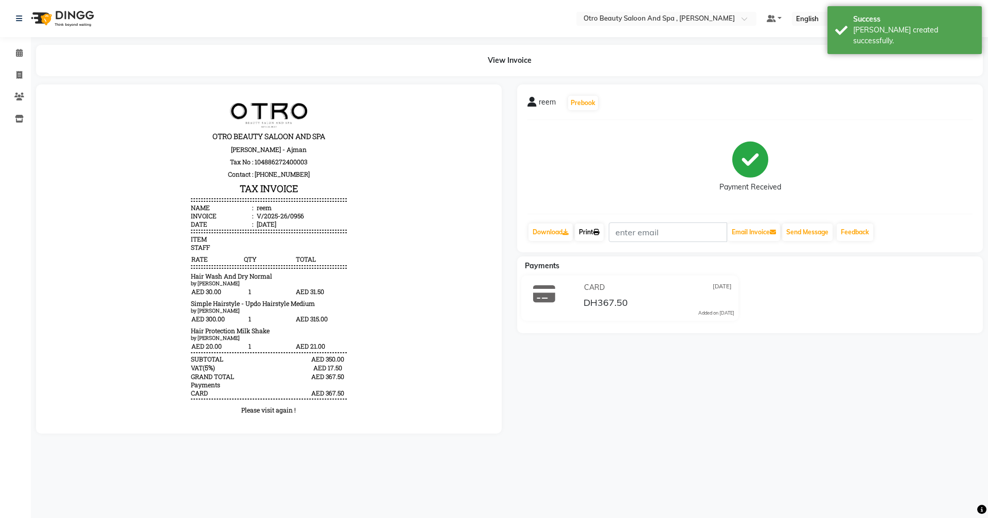
click at [591, 227] on link "Print" at bounding box center [589, 231] width 29 height 17
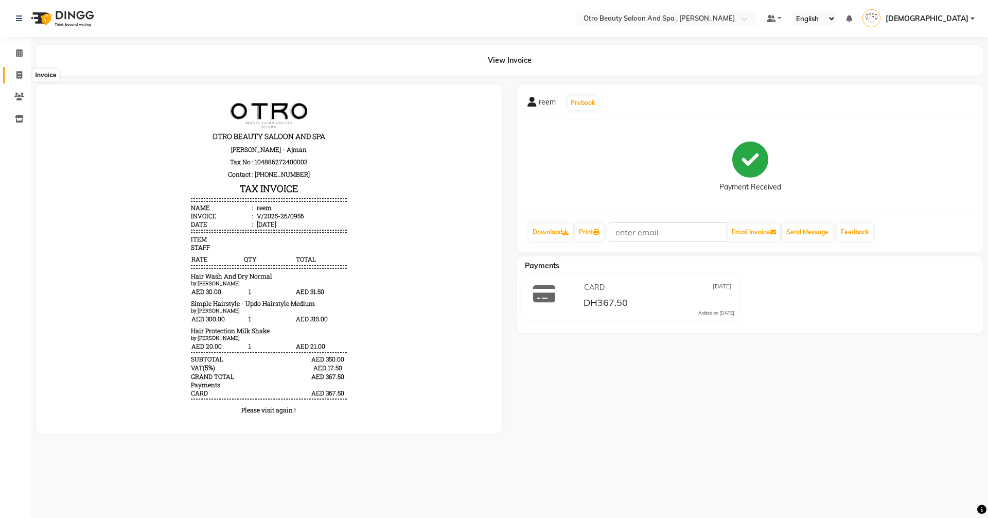
click at [23, 80] on span at bounding box center [19, 75] width 18 height 12
select select "service"
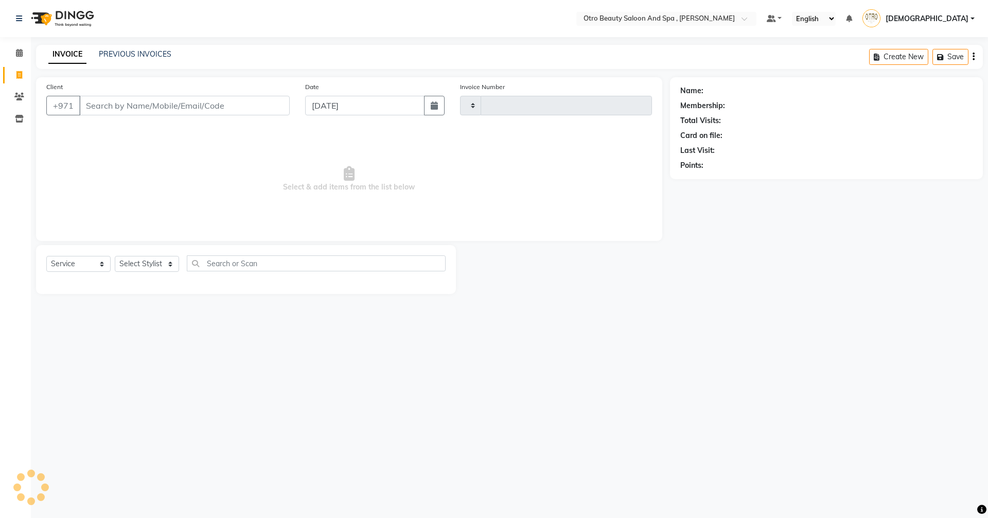
type input "0957"
select select "8622"
click at [135, 57] on link "PREVIOUS INVOICES" at bounding box center [135, 53] width 73 height 9
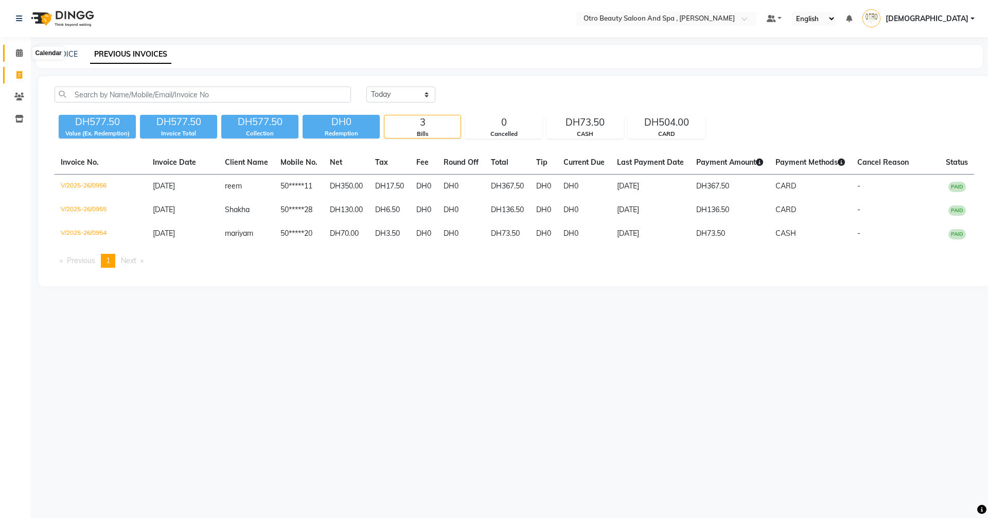
click at [19, 55] on icon at bounding box center [19, 53] width 7 height 8
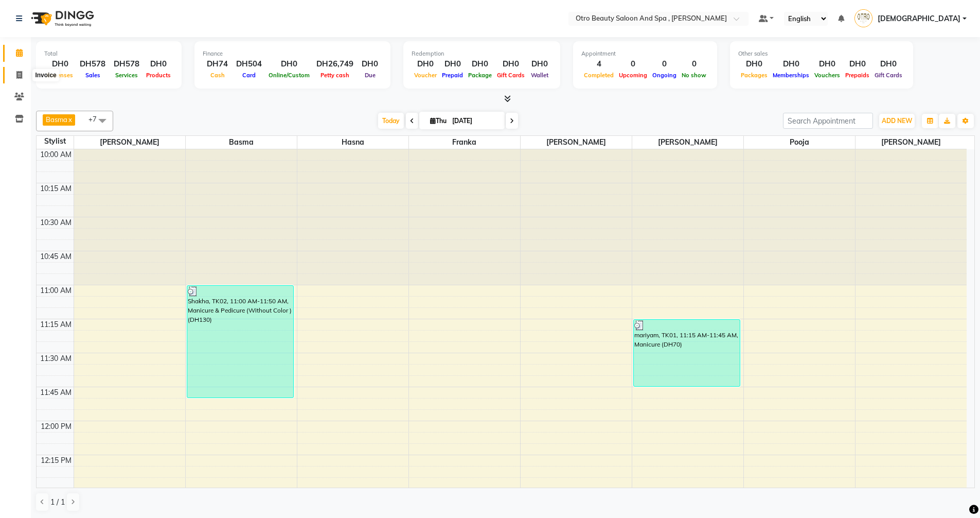
click at [20, 75] on icon at bounding box center [19, 75] width 6 height 8
select select "service"
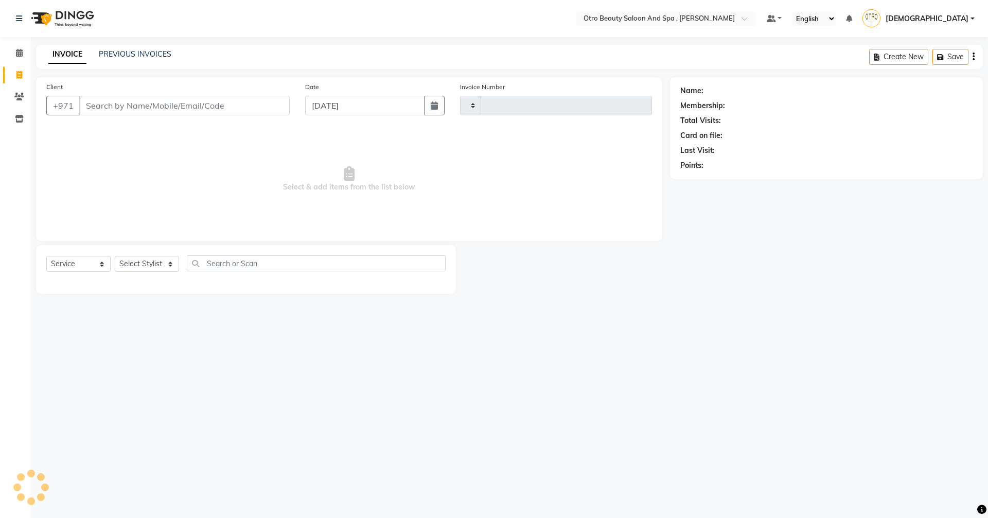
type input "0957"
select select "8622"
